Goal: Task Accomplishment & Management: Manage account settings

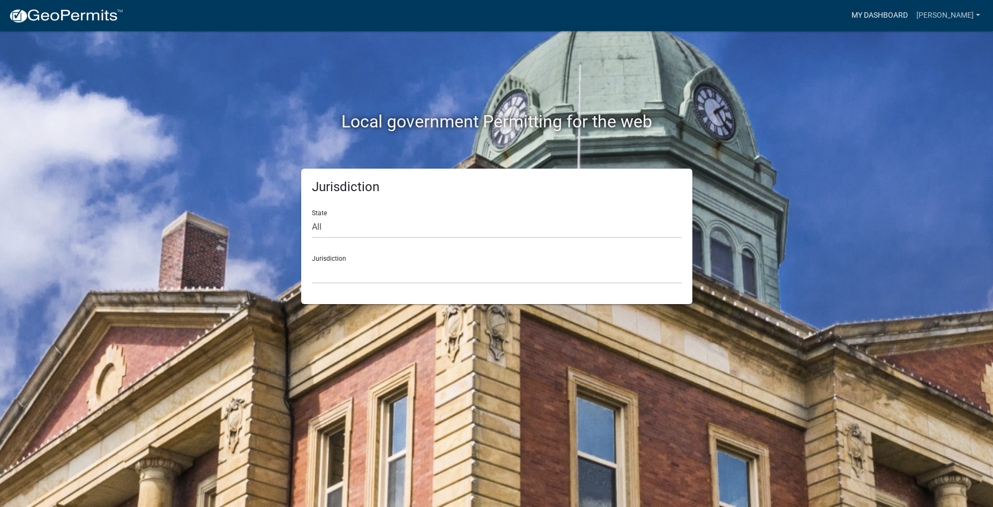
click at [903, 11] on link "My Dashboard" at bounding box center [879, 15] width 65 height 20
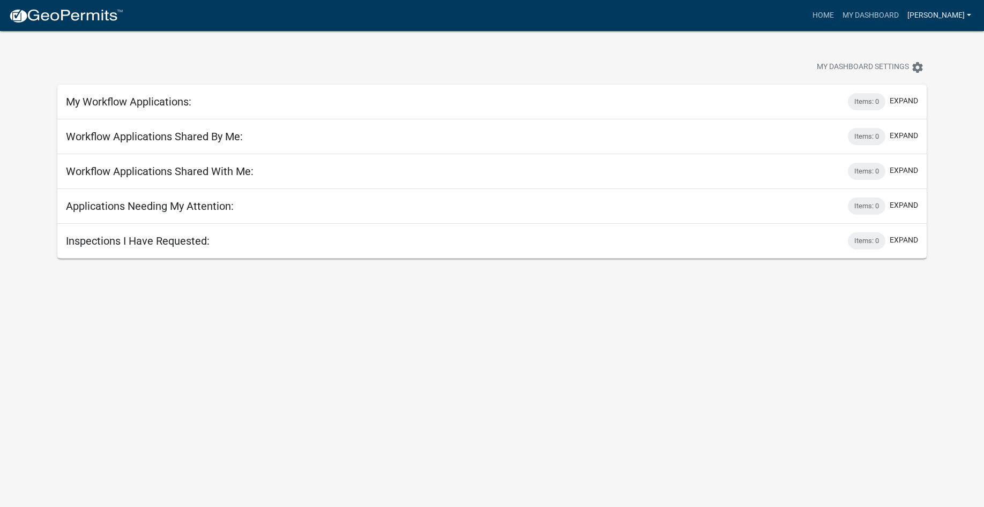
click at [955, 12] on link "[PERSON_NAME]" at bounding box center [939, 15] width 72 height 20
click at [944, 84] on link "Logout" at bounding box center [932, 79] width 86 height 26
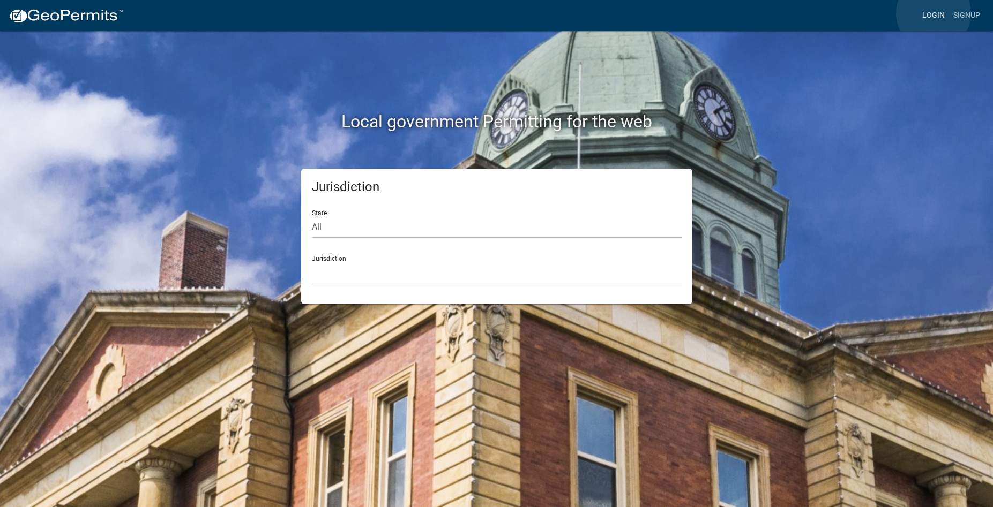
click at [933, 13] on link "Login" at bounding box center [933, 15] width 31 height 20
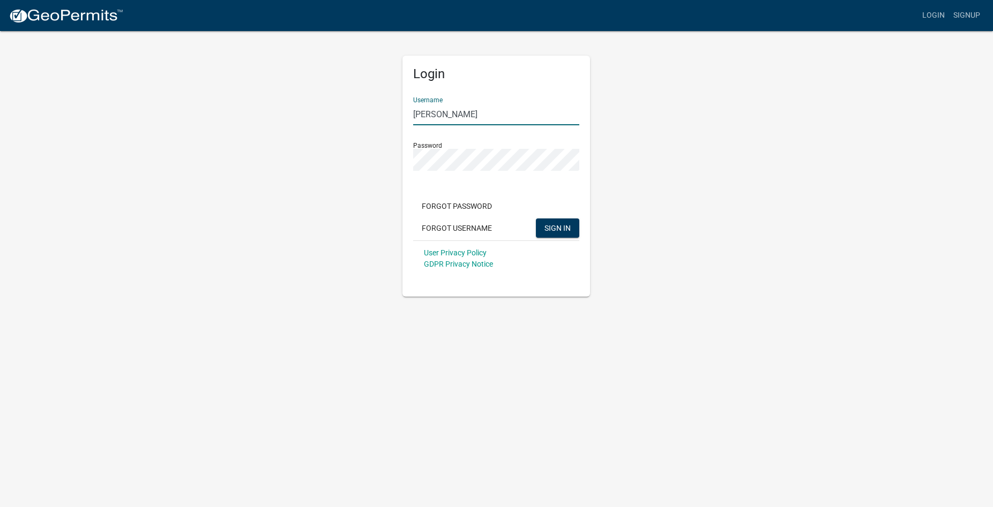
click at [497, 118] on input "[PERSON_NAME]" at bounding box center [496, 114] width 166 height 22
type input "Roisum LLC"
click at [472, 203] on button "Forgot Password" at bounding box center [456, 206] width 87 height 19
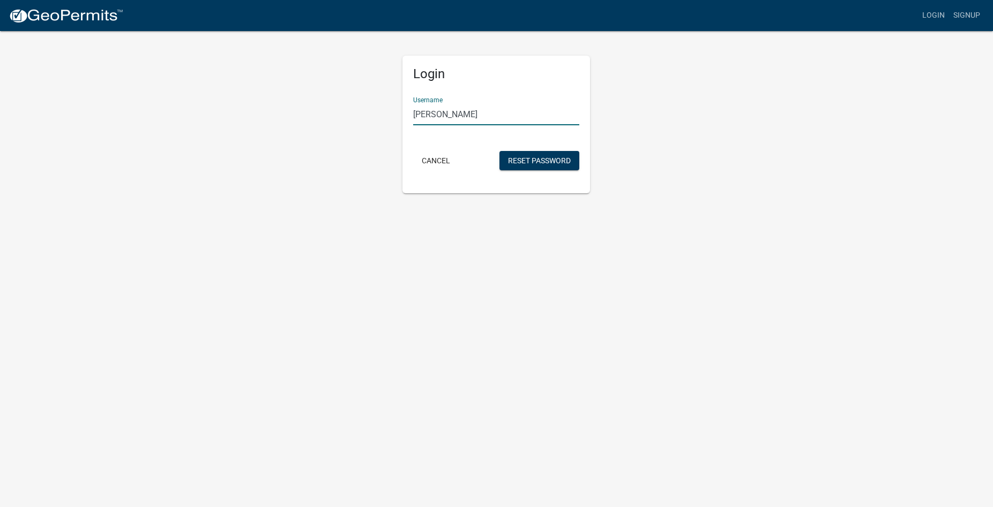
click at [478, 112] on input "[PERSON_NAME]" at bounding box center [496, 114] width 166 height 22
type input "Roisum LLC"
click at [535, 161] on button "Reset Password" at bounding box center [539, 160] width 80 height 19
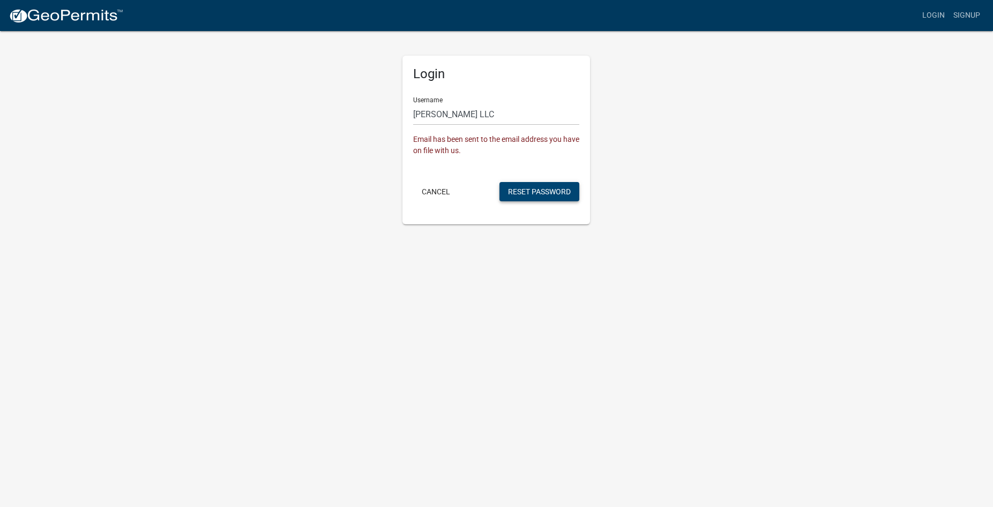
click at [521, 191] on button "Reset Password" at bounding box center [539, 191] width 80 height 19
click at [430, 190] on button "Cancel" at bounding box center [436, 191] width 46 height 19
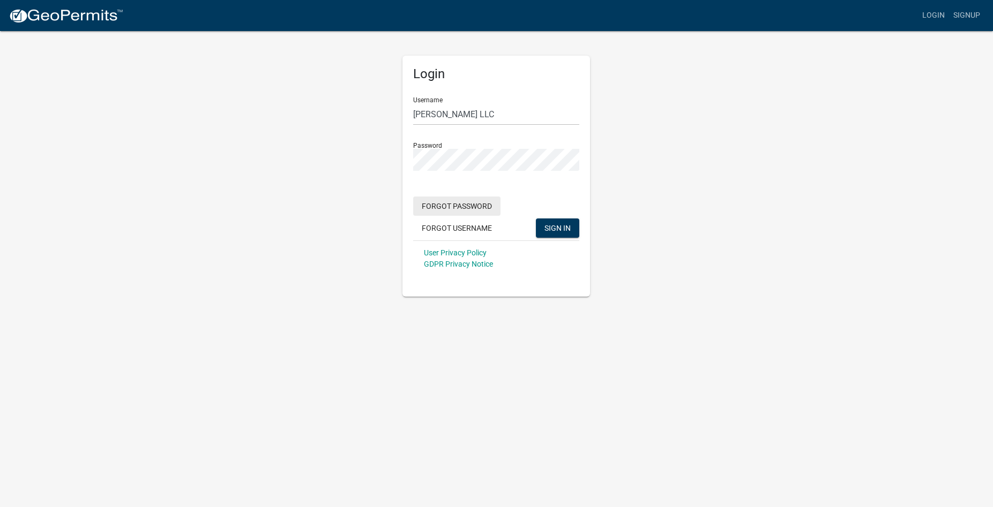
click at [466, 212] on button "Forgot Password" at bounding box center [456, 206] width 87 height 19
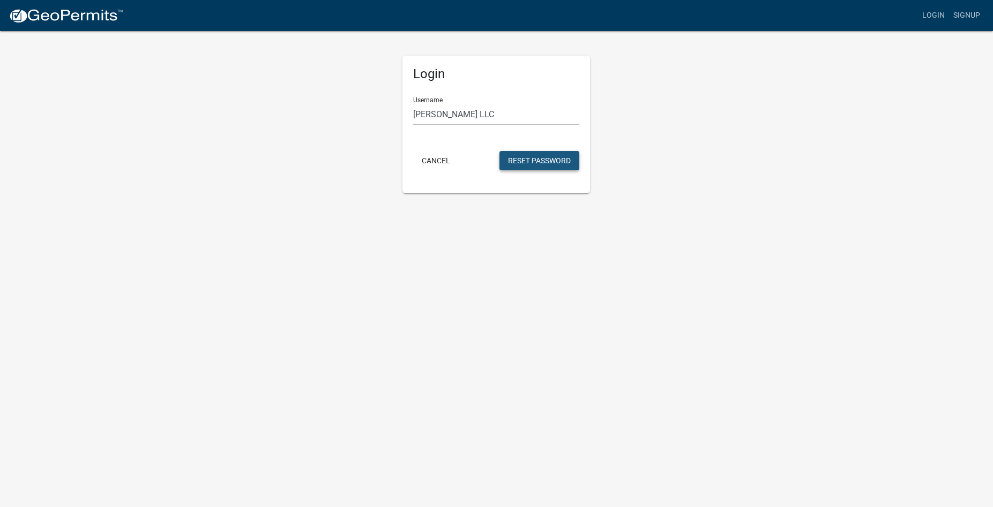
click at [518, 166] on button "Reset Password" at bounding box center [539, 160] width 80 height 19
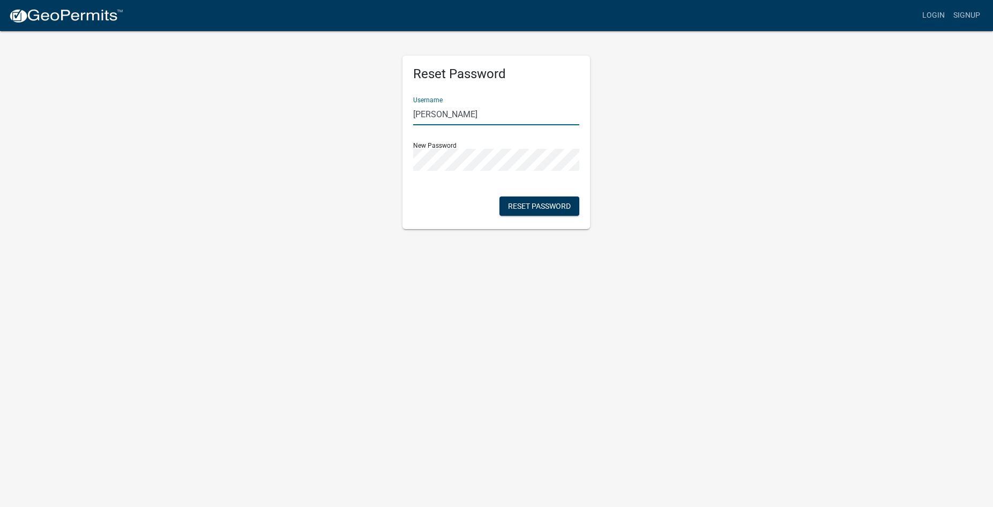
click at [457, 119] on input "[PERSON_NAME]" at bounding box center [496, 114] width 166 height 22
type input "[PERSON_NAME] LLC"
click at [552, 205] on button "Reset Password" at bounding box center [539, 206] width 80 height 19
